Goal: Find specific page/section: Find specific page/section

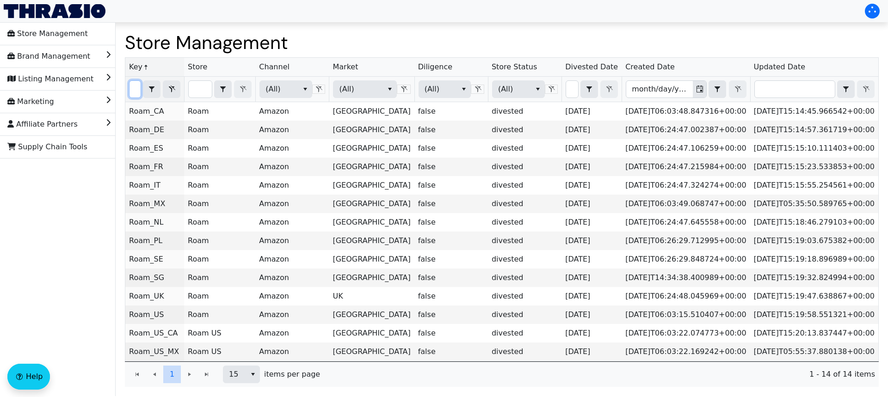
click at [140, 88] on input "roam" at bounding box center [135, 89] width 11 height 17
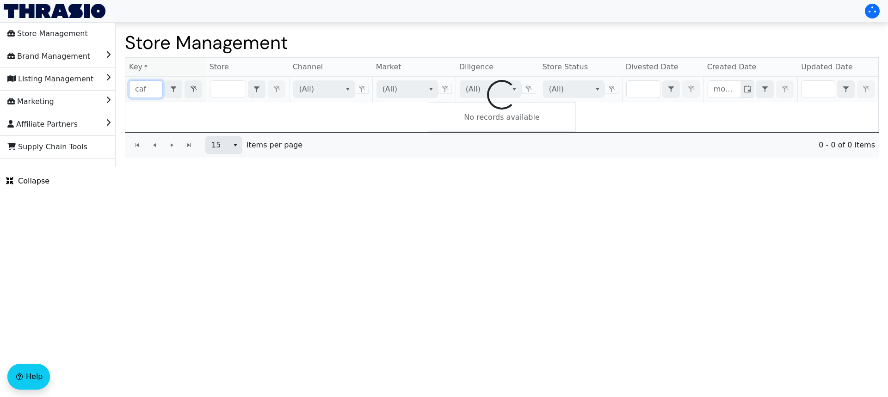
type input "cafe"
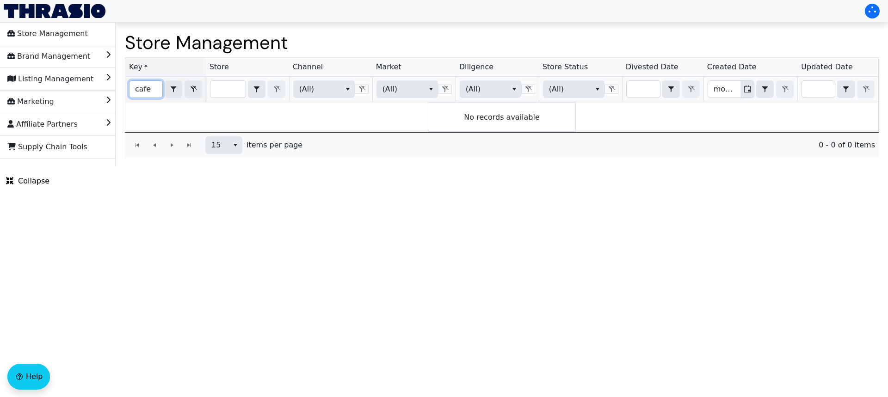
click at [141, 91] on input "cafe" at bounding box center [146, 89] width 33 height 17
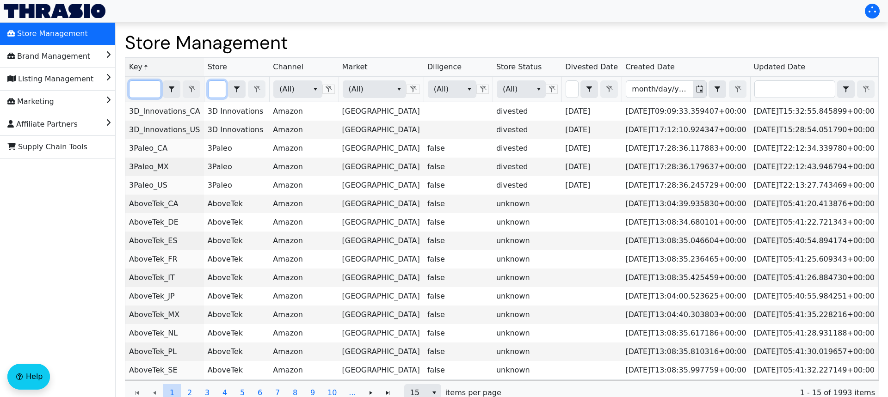
click at [218, 88] on input "Filter" at bounding box center [218, 89] width 18 height 17
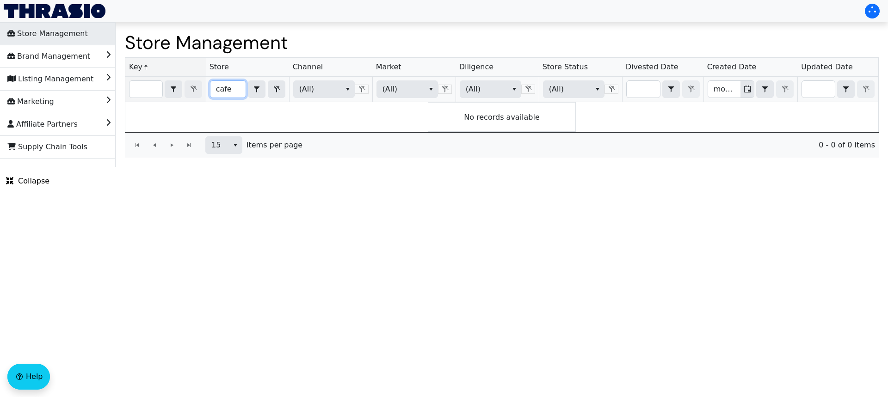
type input "cafe"
click at [84, 36] on li "Store Management" at bounding box center [58, 34] width 116 height 22
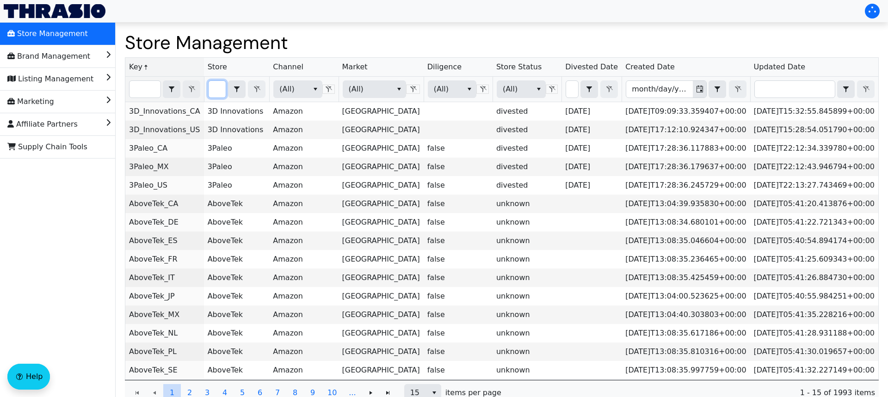
click at [219, 90] on input "Filter" at bounding box center [218, 89] width 18 height 17
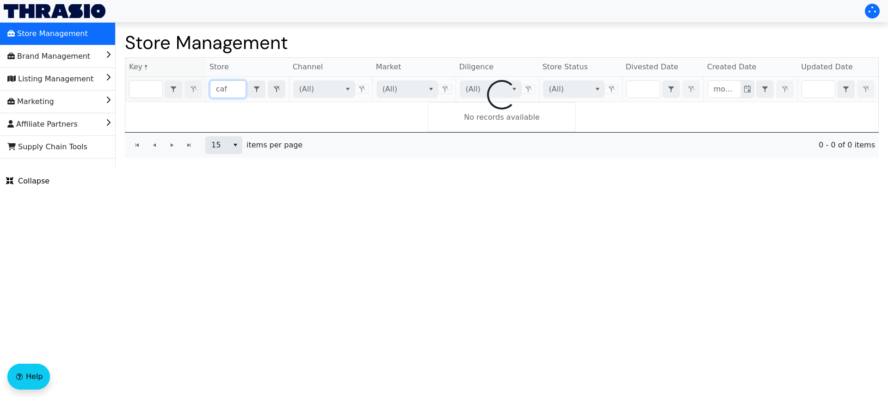
type input "cafe"
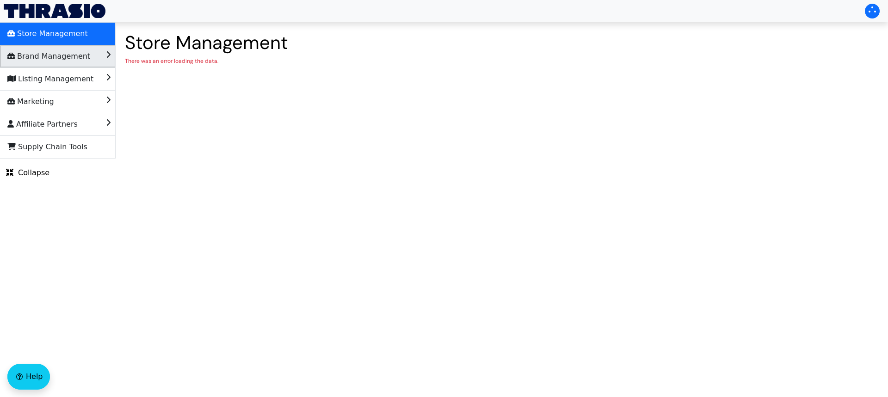
click at [78, 60] on span "Brand Management" at bounding box center [48, 56] width 83 height 15
